Goal: Book appointment/travel/reservation

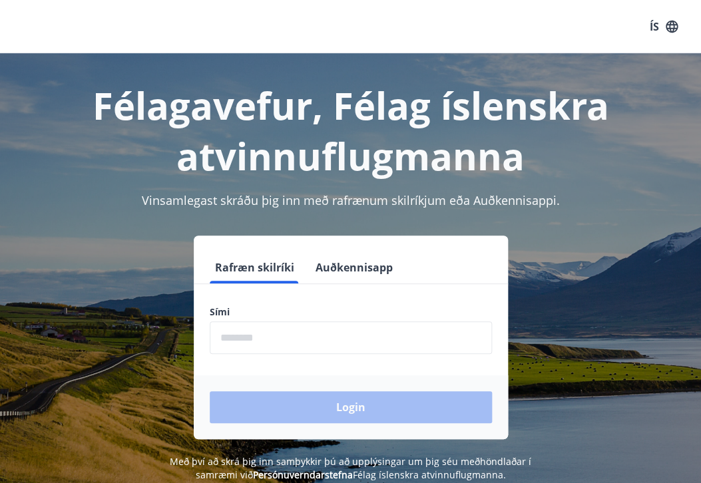
click at [297, 342] on input "phone" at bounding box center [351, 338] width 282 height 33
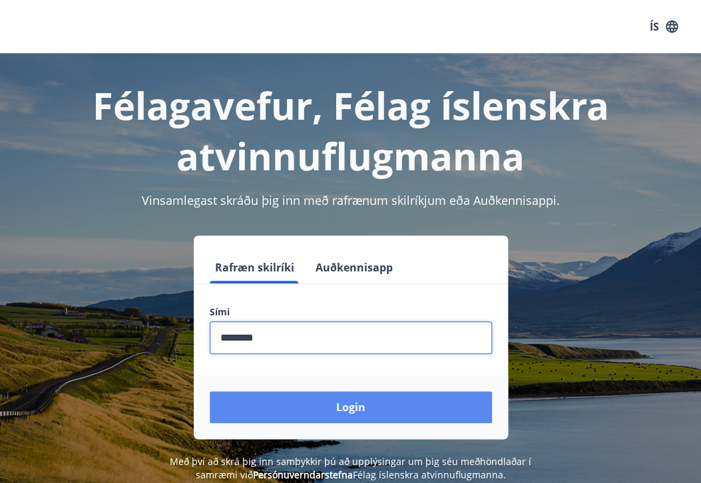
type input "********"
click at [326, 406] on button "Login" at bounding box center [351, 407] width 282 height 32
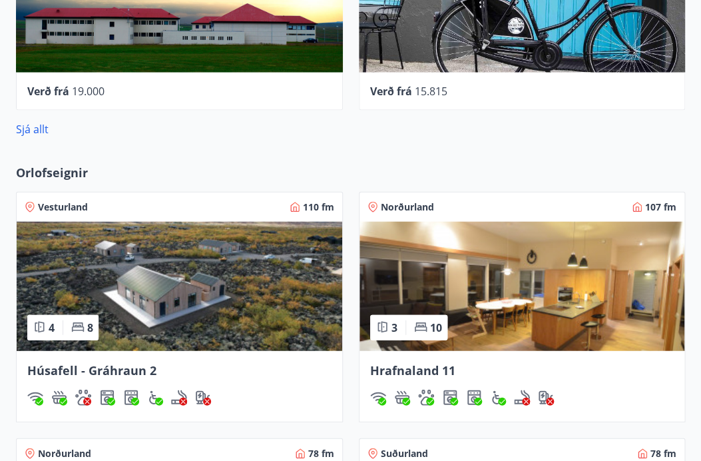
scroll to position [774, 0]
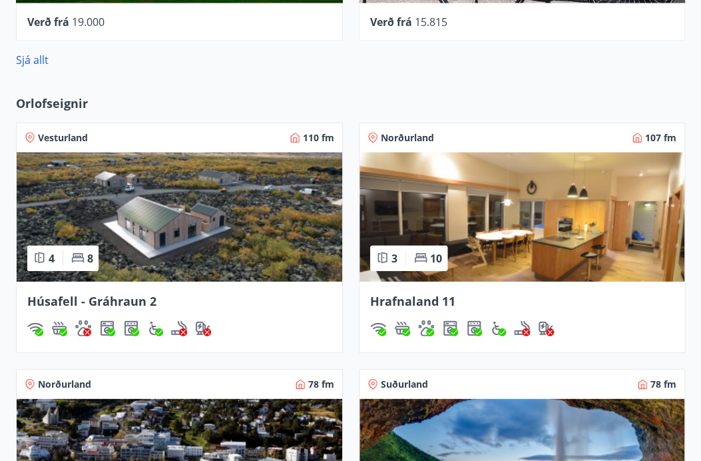
click at [194, 205] on img at bounding box center [180, 216] width 326 height 129
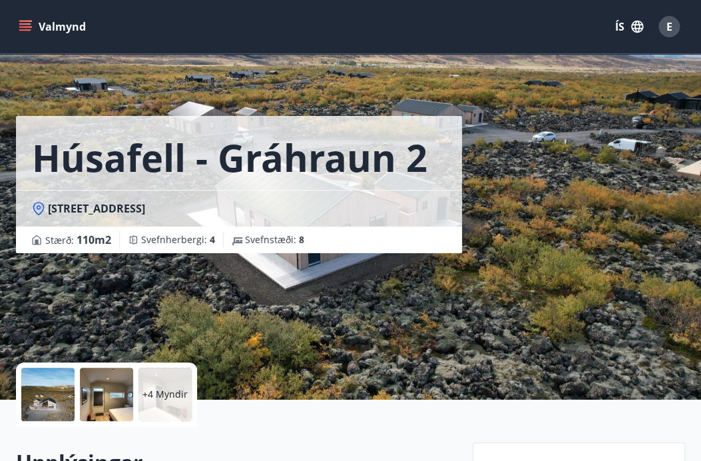
scroll to position [186, 0]
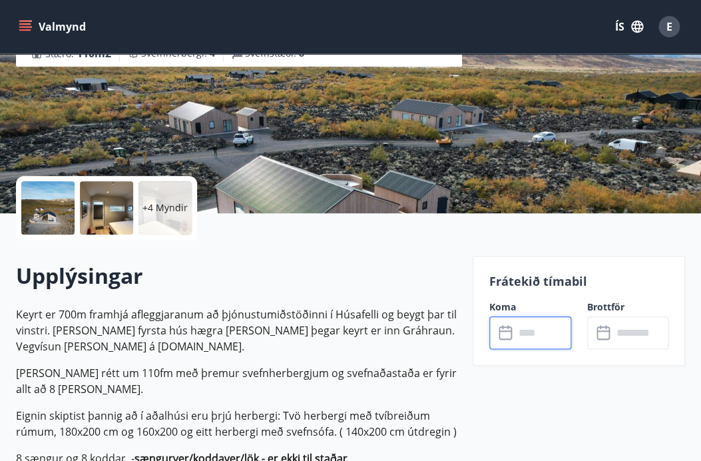
click at [527, 332] on input "text" at bounding box center [543, 332] width 57 height 33
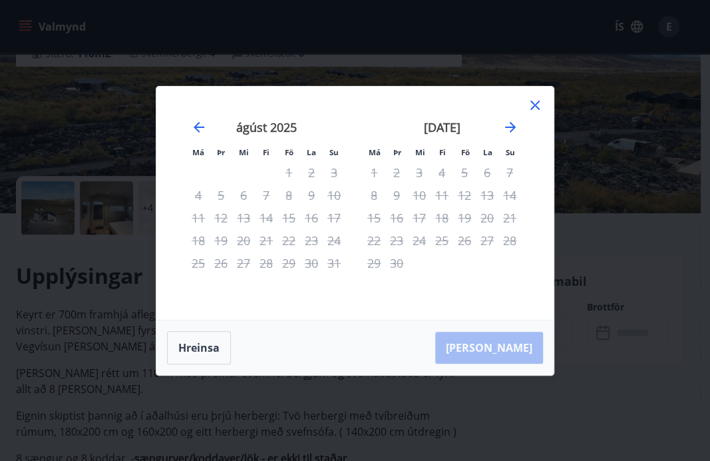
click at [432, 192] on div "11" at bounding box center [442, 195] width 23 height 23
click at [441, 194] on div "11" at bounding box center [442, 195] width 23 height 23
click at [465, 195] on div "12" at bounding box center [464, 195] width 23 height 23
click at [481, 202] on div "13" at bounding box center [487, 195] width 23 height 23
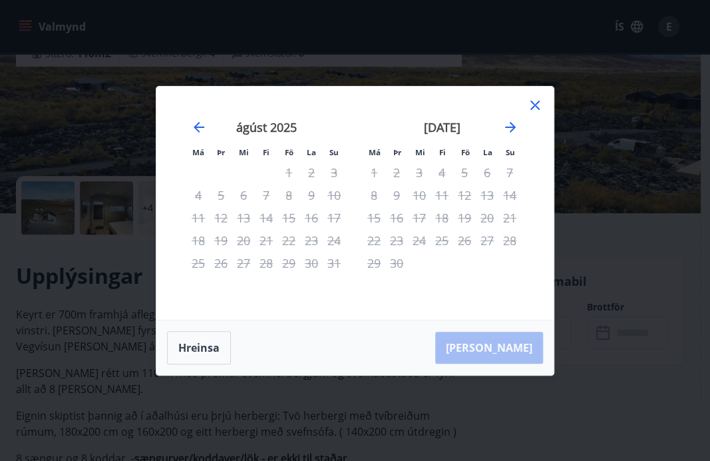
click at [478, 218] on div "20" at bounding box center [487, 217] width 23 height 23
click at [473, 230] on tbody "1 2 3 4 5 6 7 8 9 10 11 12 13 14 15 16 17 18 19 20 21 22 23 24 25 26 27 28 29 30" at bounding box center [442, 217] width 158 height 113
drag, startPoint x: 459, startPoint y: 236, endPoint x: 535, endPoint y: 145, distance: 118.6
click at [461, 236] on div "26" at bounding box center [464, 240] width 23 height 23
click at [503, 130] on icon "Move forward to switch to the next month." at bounding box center [511, 127] width 16 height 16
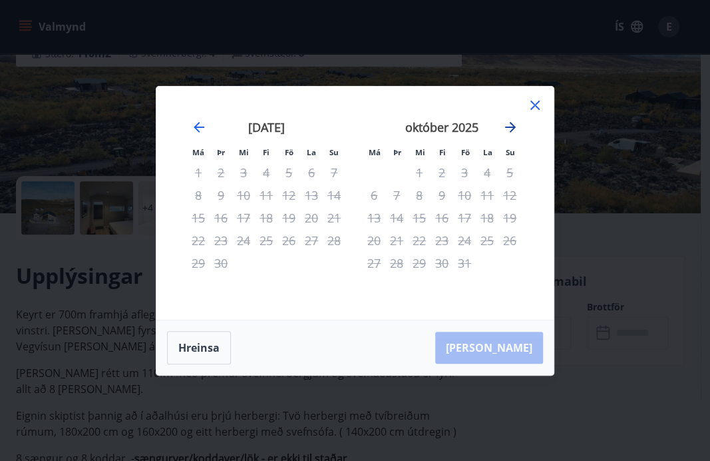
click at [507, 130] on icon "Move forward to switch to the next month." at bounding box center [511, 127] width 16 height 16
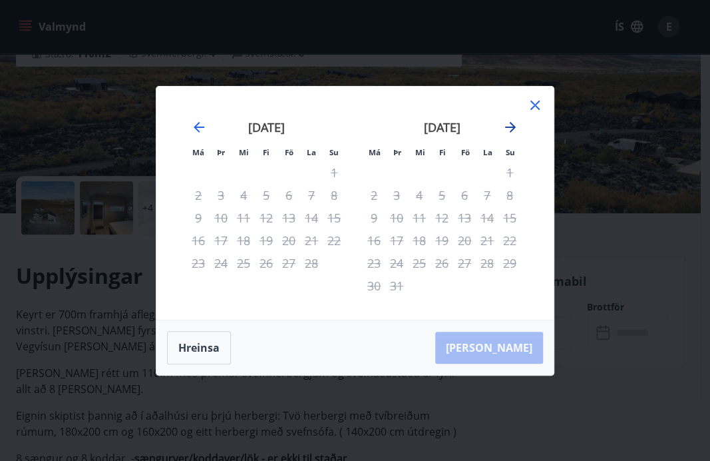
click at [507, 130] on icon "Move forward to switch to the next month." at bounding box center [511, 127] width 16 height 16
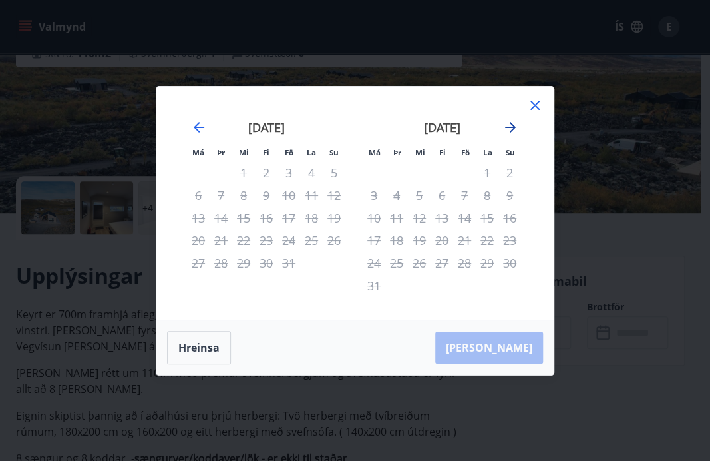
click at [507, 130] on icon "Move forward to switch to the next month." at bounding box center [511, 127] width 16 height 16
click at [508, 130] on icon "Move forward to switch to the next month." at bounding box center [511, 127] width 16 height 16
click at [507, 133] on icon "Move forward to switch to the next month." at bounding box center [511, 127] width 16 height 16
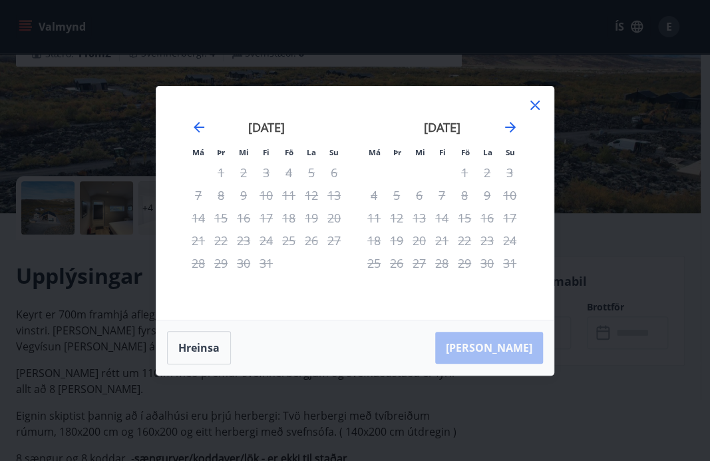
click at [536, 109] on icon at bounding box center [535, 105] width 16 height 16
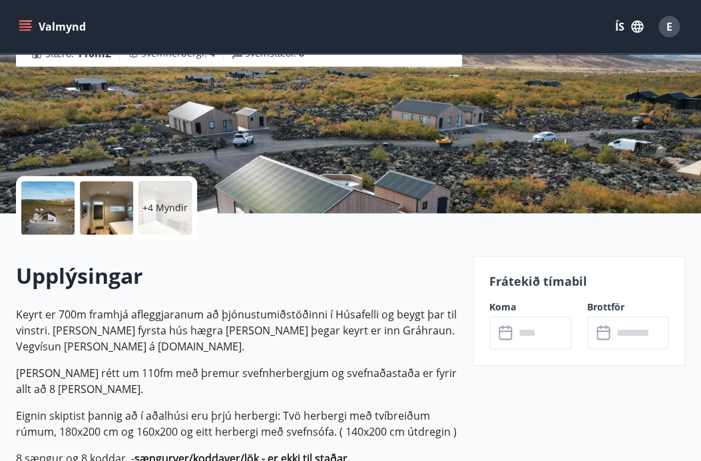
click at [345, 266] on h2 "Upplýsingar" at bounding box center [236, 275] width 441 height 29
click at [343, 311] on p "Keyrt er 700m framhjá afleggjaranum að þjónustumiðstöðinni í Húsafelli og beygt…" at bounding box center [236, 330] width 441 height 48
click at [539, 344] on input "text" at bounding box center [543, 332] width 57 height 33
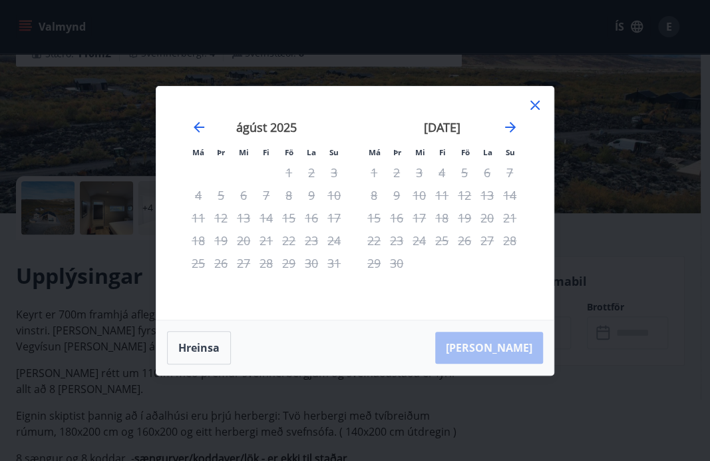
click at [271, 225] on div "14" at bounding box center [266, 217] width 23 height 23
drag, startPoint x: 272, startPoint y: 203, endPoint x: 268, endPoint y: 185, distance: 18.4
click at [270, 194] on div "7" at bounding box center [266, 195] width 23 height 23
drag, startPoint x: 268, startPoint y: 185, endPoint x: 310, endPoint y: 169, distance: 44.9
click at [271, 184] on div "7" at bounding box center [266, 195] width 23 height 23
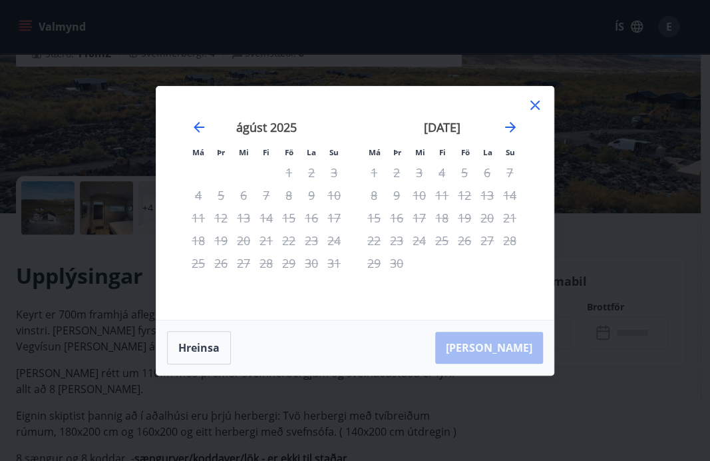
click at [327, 169] on div "3" at bounding box center [334, 172] width 23 height 23
click at [318, 178] on tr "1 2 3" at bounding box center [266, 172] width 158 height 23
click at [188, 353] on button "Hreinsa" at bounding box center [199, 347] width 64 height 33
click at [537, 103] on icon at bounding box center [535, 105] width 9 height 9
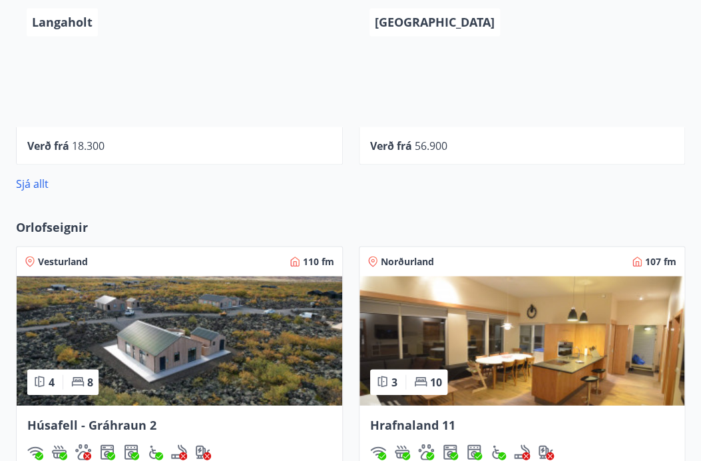
scroll to position [932, 0]
